Goal: Find specific page/section: Find specific page/section

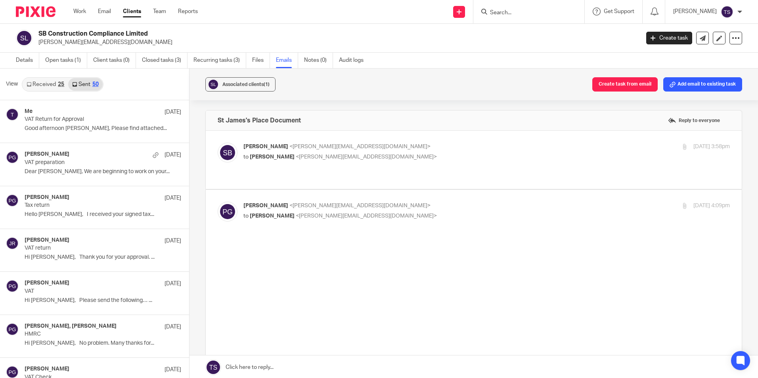
click at [545, 12] on input "Search" at bounding box center [524, 13] width 71 height 7
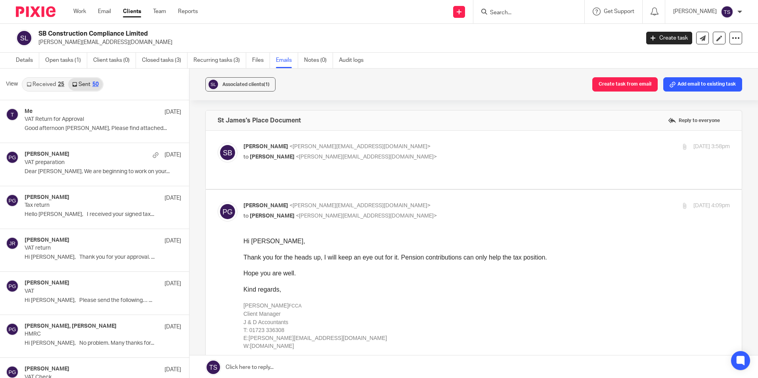
scroll to position [1, 0]
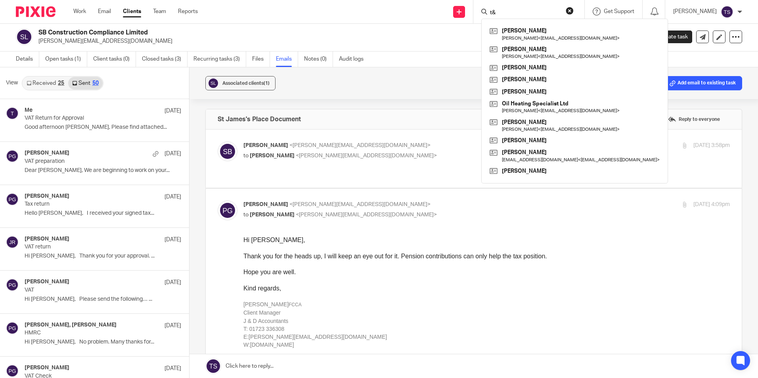
type input "t"
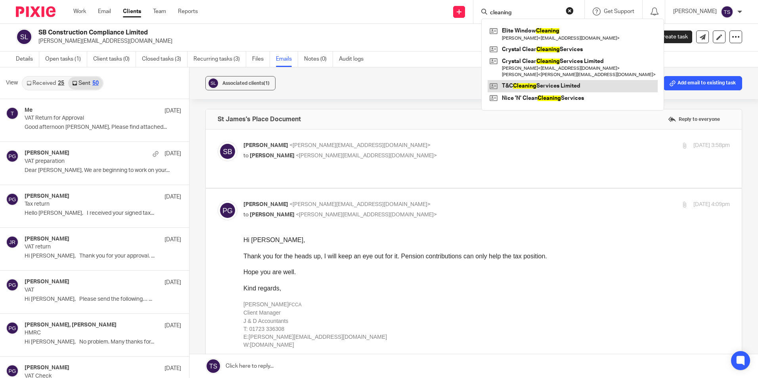
type input "cleaning"
click at [564, 89] on link at bounding box center [573, 86] width 170 height 12
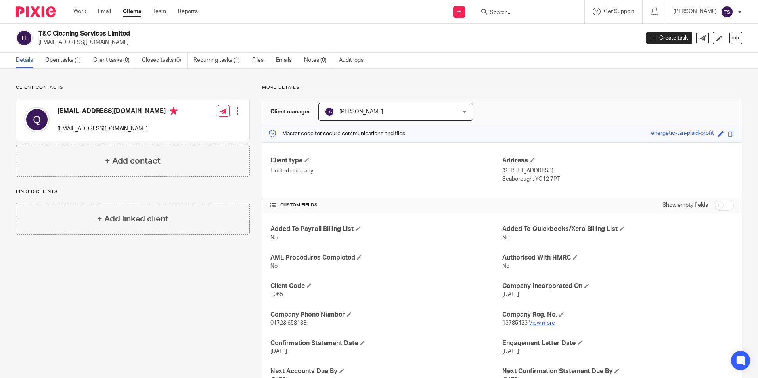
click at [543, 320] on link "View more" at bounding box center [542, 323] width 26 height 6
